Goal: Information Seeking & Learning: Learn about a topic

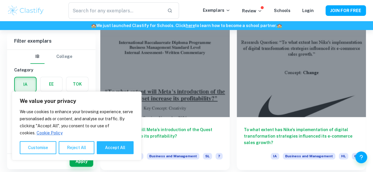
scroll to position [178, 0]
click at [110, 149] on button "Accept All" at bounding box center [115, 147] width 37 height 13
checkbox input "true"
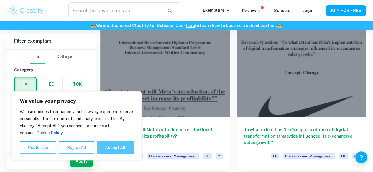
checkbox input "true"
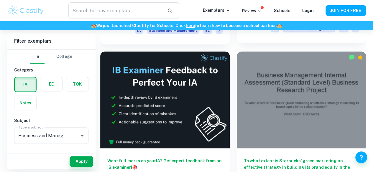
scroll to position [323, 0]
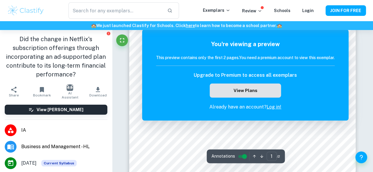
click at [261, 95] on button "View Plans" at bounding box center [245, 91] width 71 height 14
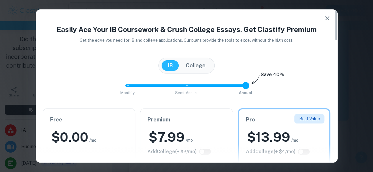
click at [326, 19] on icon "button" at bounding box center [327, 18] width 7 height 7
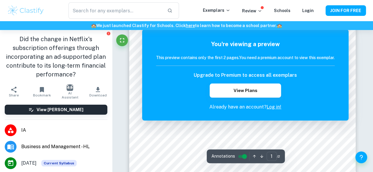
scroll to position [0, 0]
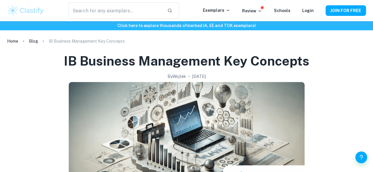
drag, startPoint x: 161, startPoint y: 25, endPoint x: 200, endPoint y: 17, distance: 39.9
click at [161, 25] on h6 "Click here to explore thousands of marked IA, EE and TOK exemplars !" at bounding box center [186, 25] width 370 height 6
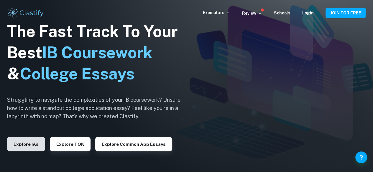
click at [27, 144] on button "Explore IAs" at bounding box center [26, 144] width 38 height 14
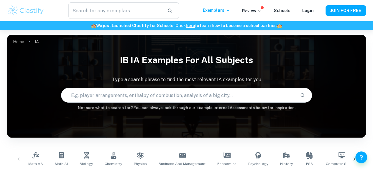
scroll to position [91, 0]
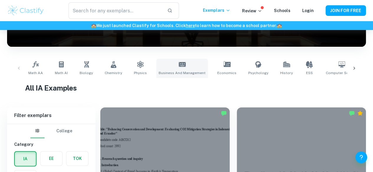
click at [178, 68] on link "Business and Management" at bounding box center [182, 68] width 52 height 19
